Goal: Check status

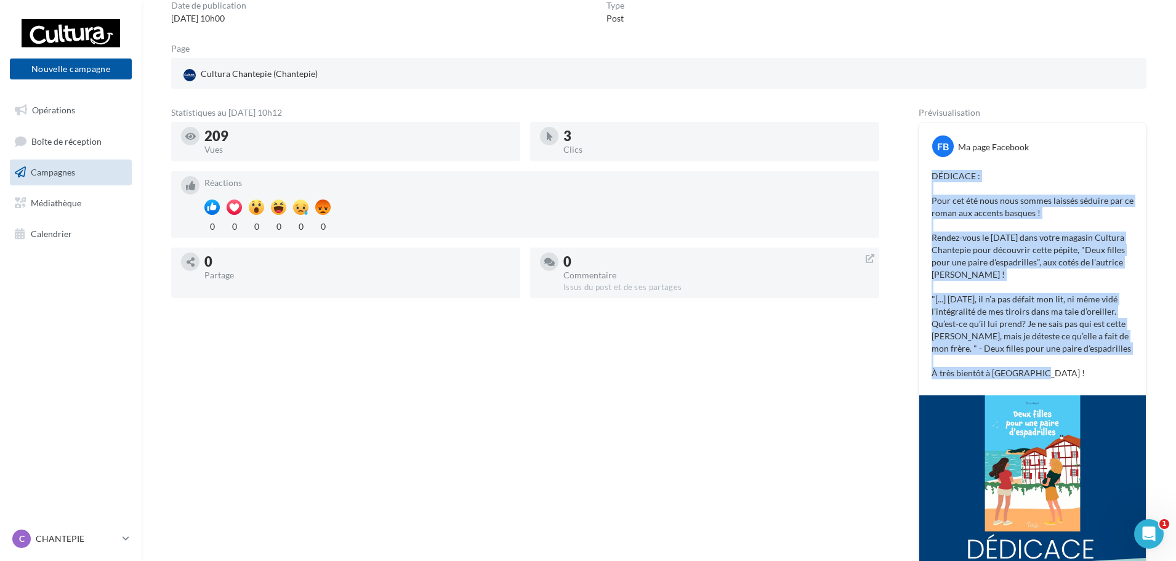
click at [75, 168] on span "Campagnes" at bounding box center [53, 172] width 44 height 10
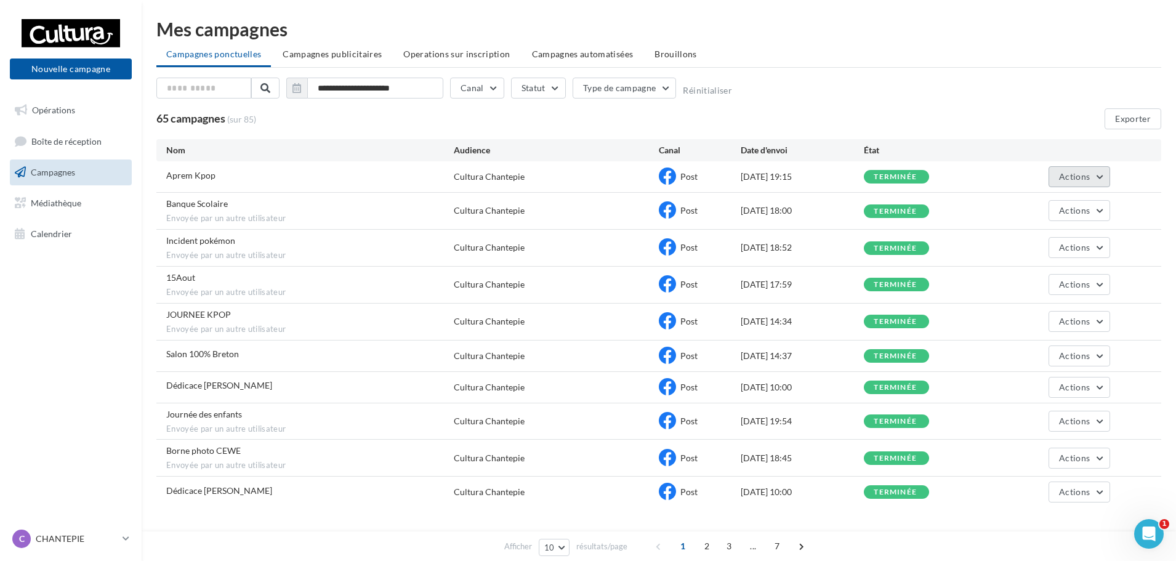
click at [1093, 176] on button "Actions" at bounding box center [1080, 176] width 62 height 21
click at [1050, 209] on button "Voir les résultats" at bounding box center [1048, 206] width 123 height 32
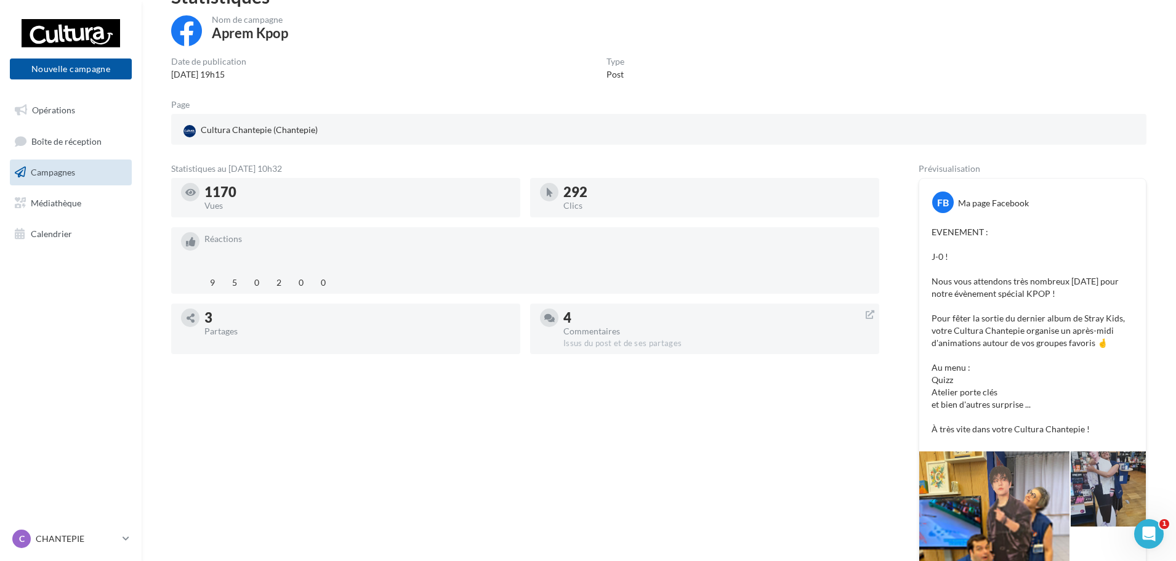
scroll to position [185, 0]
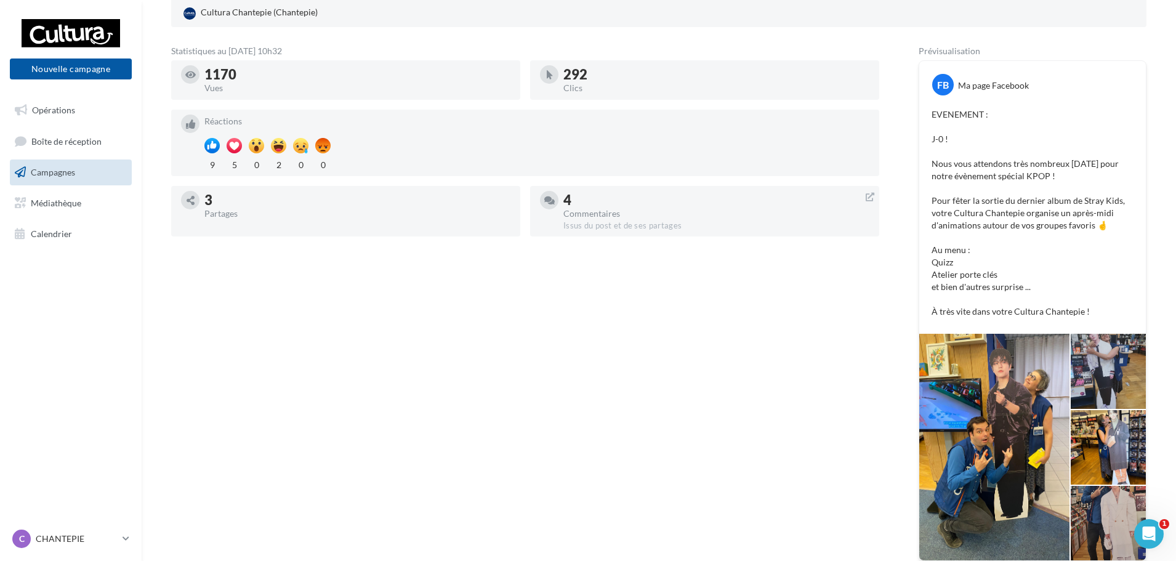
click at [1009, 430] on div at bounding box center [995, 447] width 150 height 227
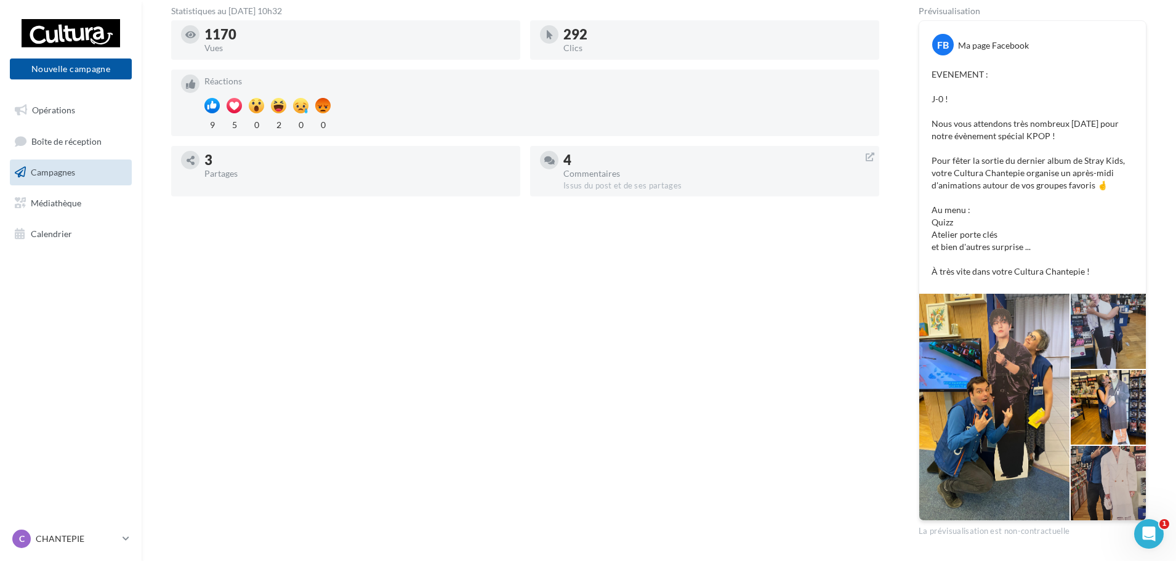
scroll to position [264, 0]
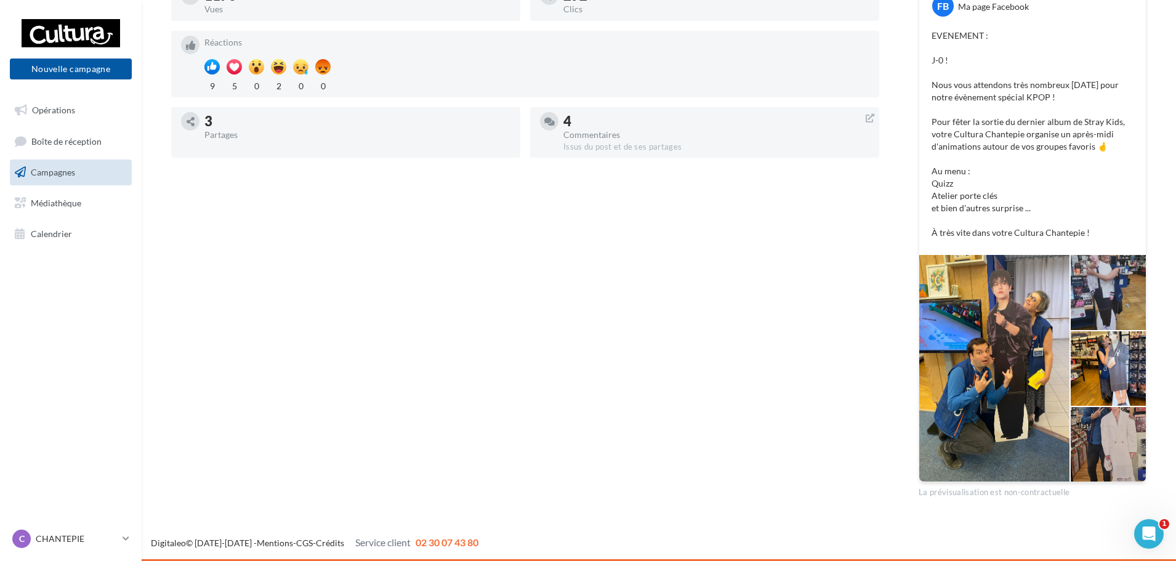
click at [1023, 365] on div at bounding box center [995, 368] width 150 height 227
